Goal: Information Seeking & Learning: Learn about a topic

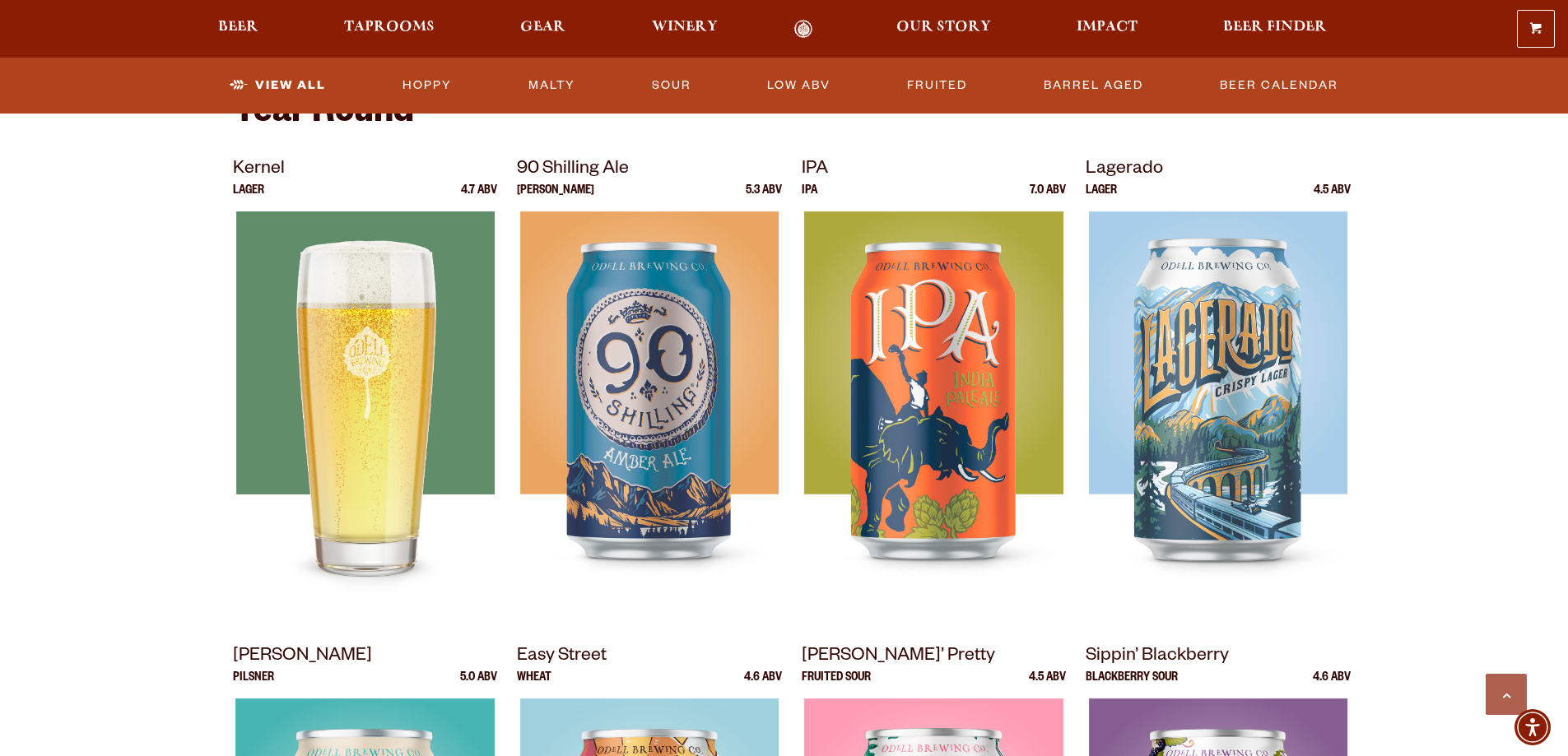
scroll to position [576, 0]
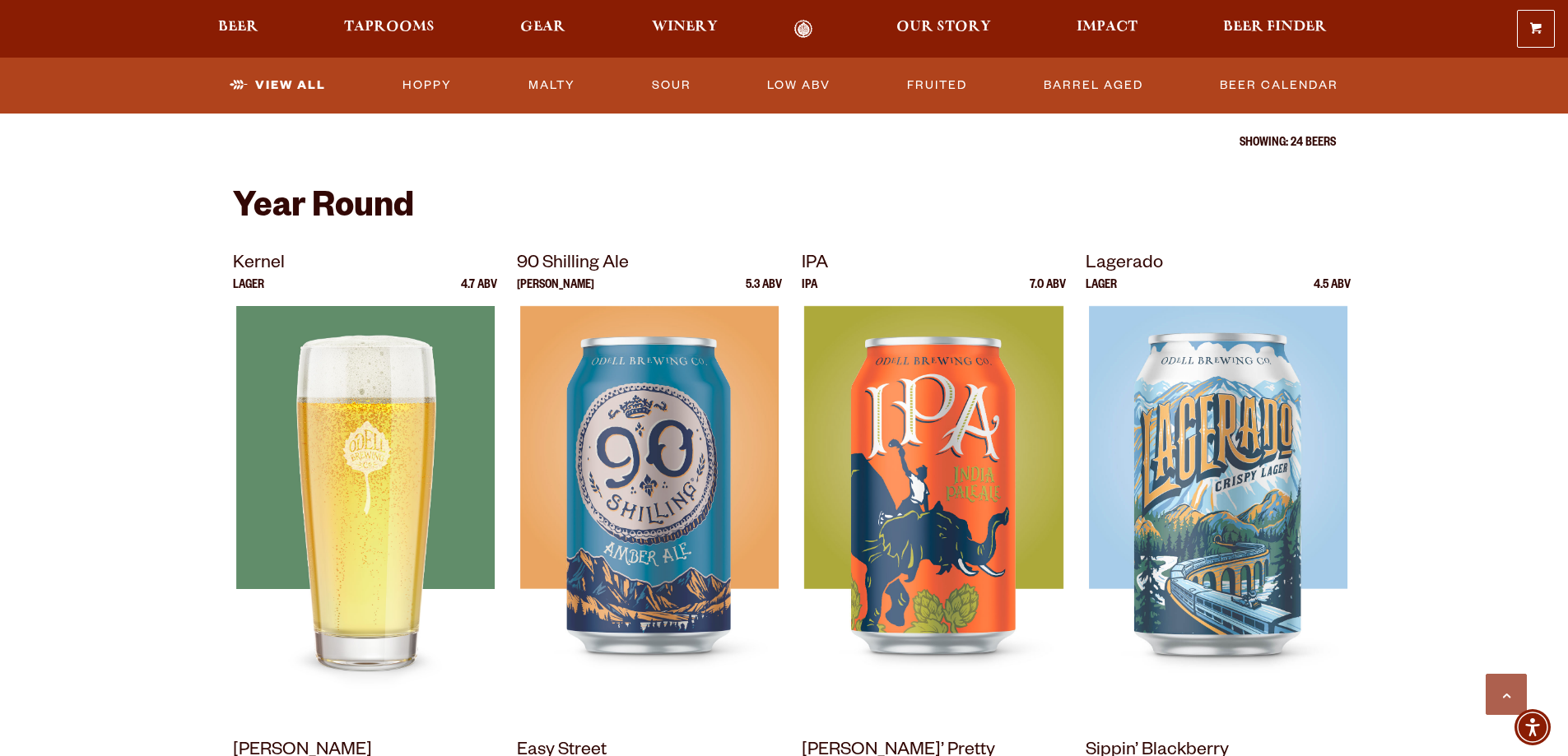
click at [362, 413] on img at bounding box center [365, 511] width 259 height 411
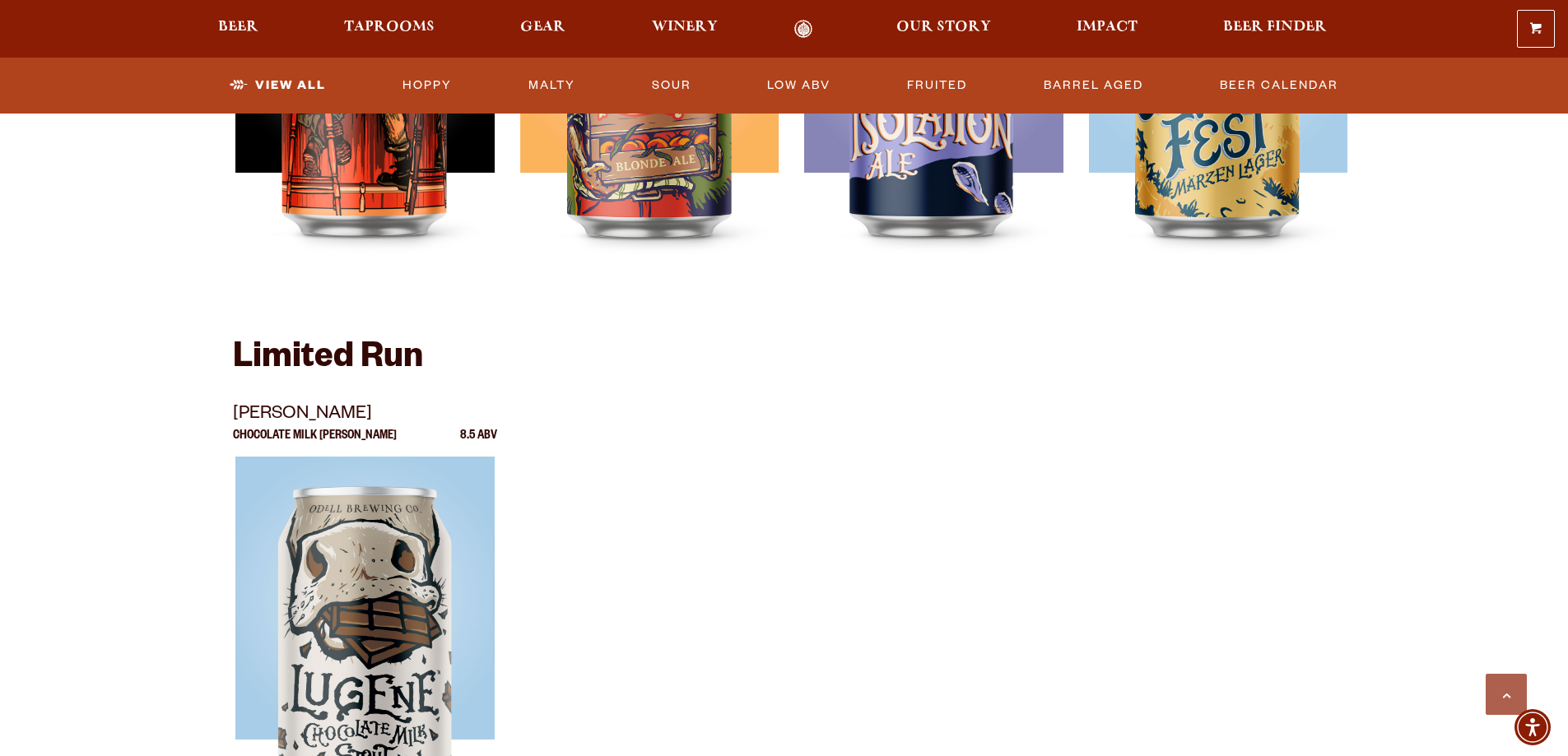
scroll to position [2797, 0]
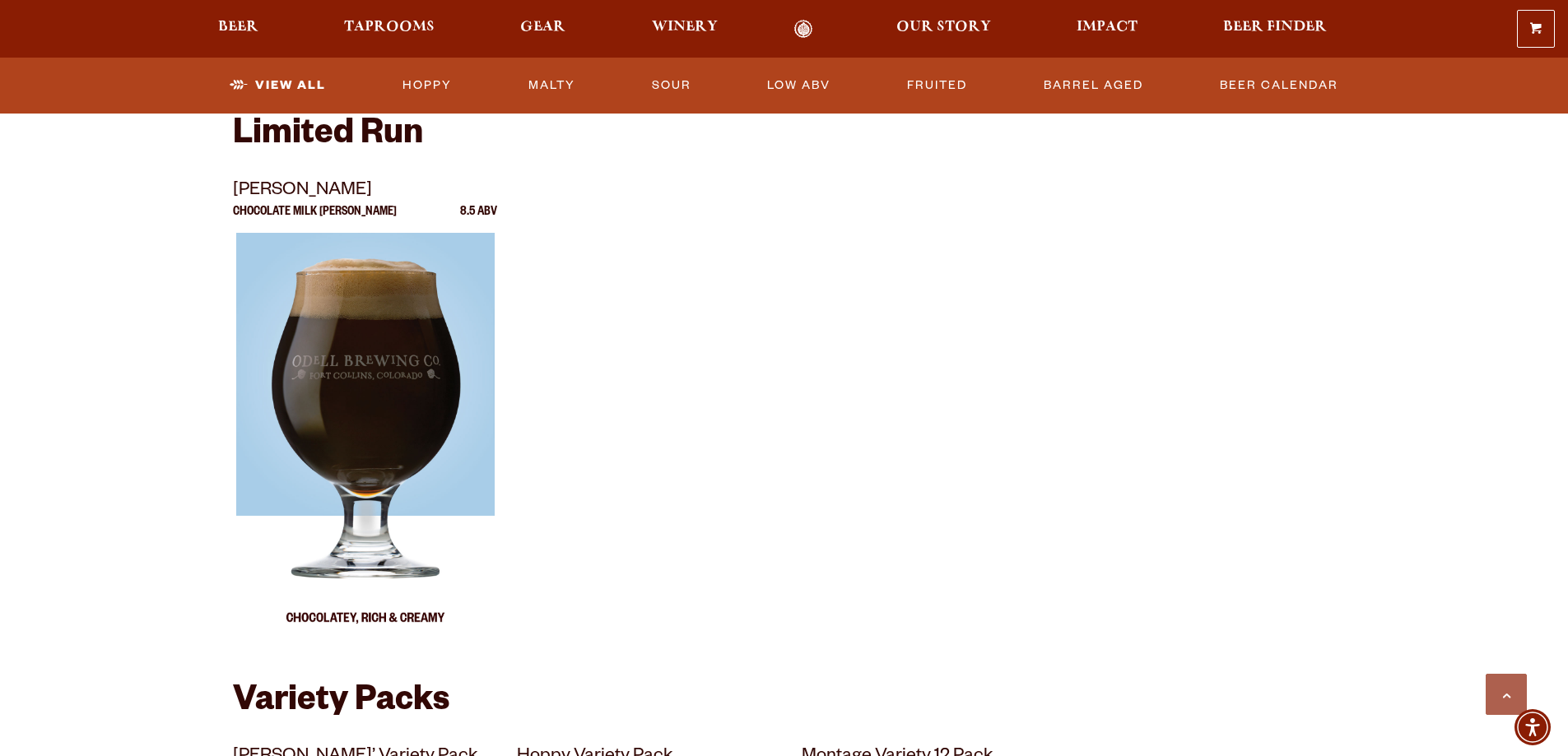
click at [403, 411] on img at bounding box center [365, 439] width 259 height 411
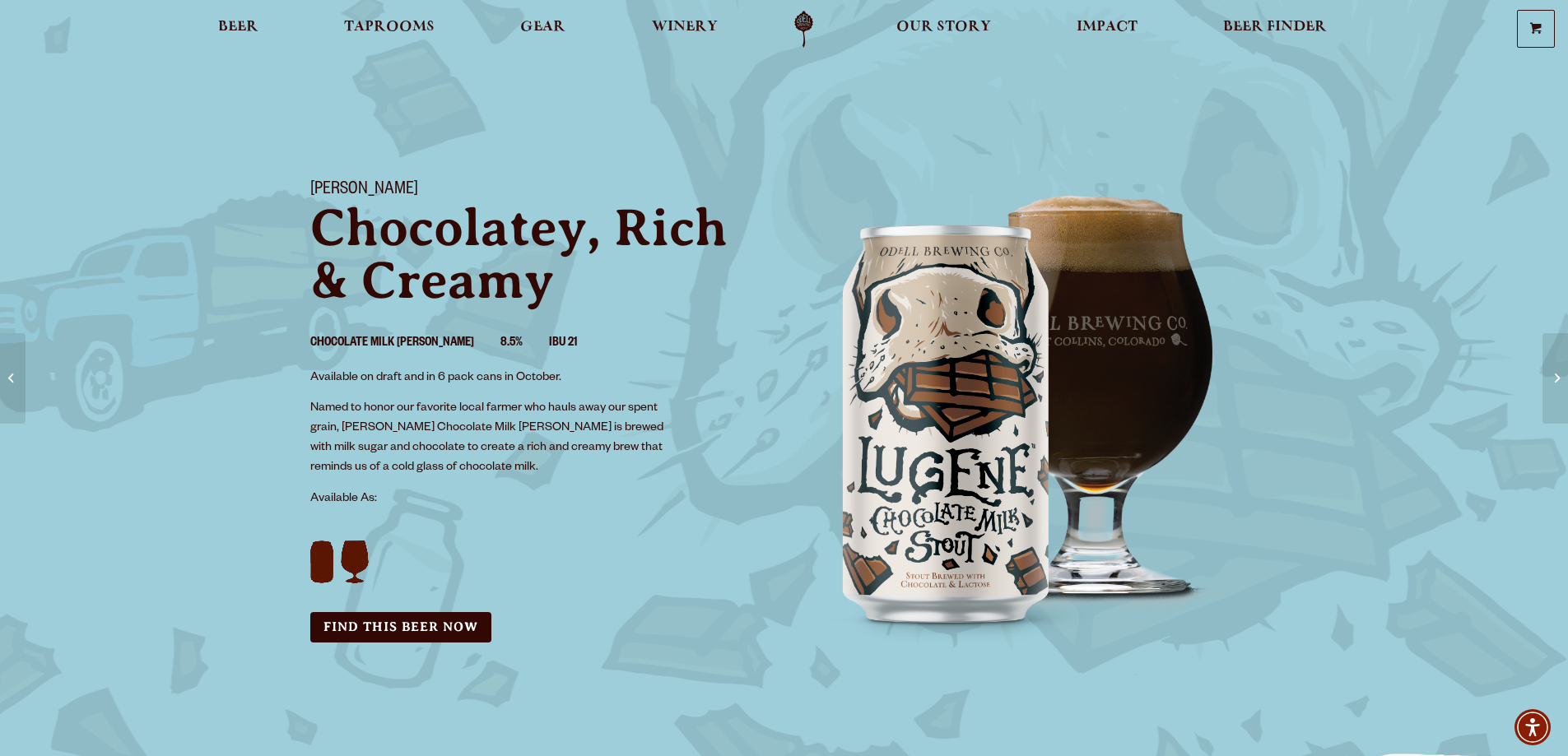
click at [1394, 590] on div "Lugene Chocolatey, Rich & Creamy Chocolate Milk Stout 8.5% IBU 21 Available on …" at bounding box center [784, 425] width 1568 height 528
